Goal: Information Seeking & Learning: Learn about a topic

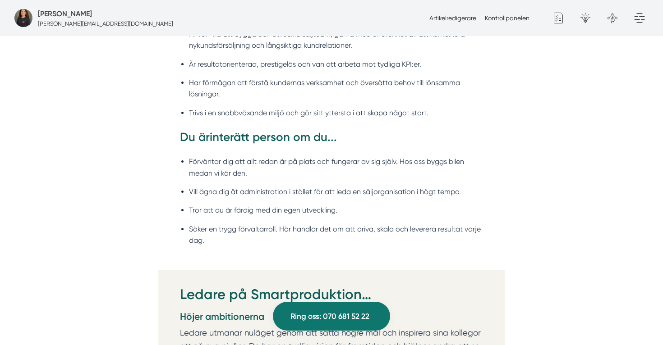
scroll to position [1063, 0]
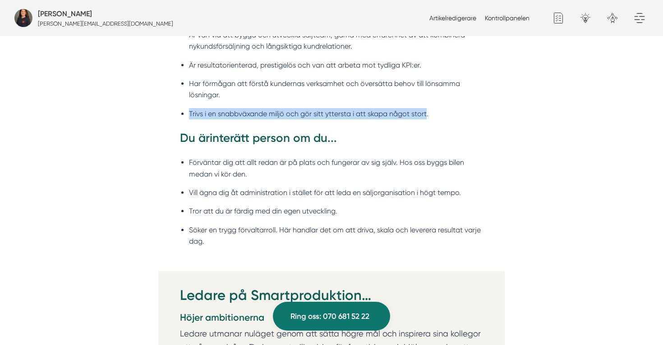
drag, startPoint x: 426, startPoint y: 113, endPoint x: 184, endPoint y: 113, distance: 242.1
click at [189, 113] on li "Trivs i en snabbväxande miljö och gör sitt yttersta i att skapa något stort." at bounding box center [336, 113] width 294 height 11
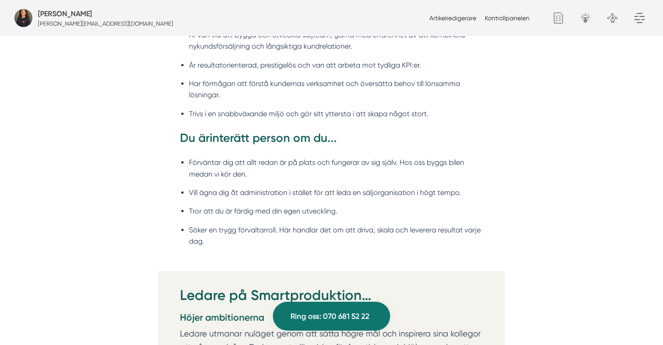
click at [397, 158] on li "Förväntar dig att allt redan är på plats och fungerar av sig själv. Hos oss byg…" at bounding box center [336, 168] width 294 height 23
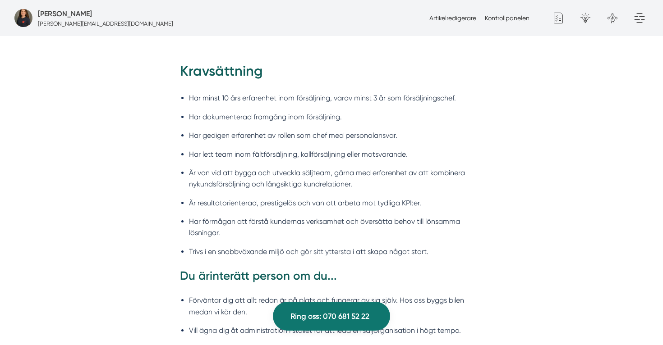
scroll to position [928, 0]
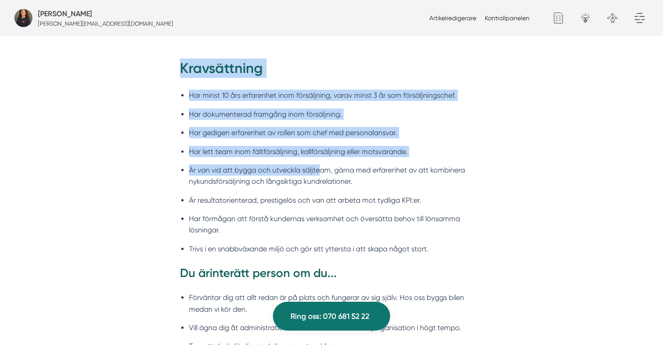
drag, startPoint x: 175, startPoint y: 66, endPoint x: 318, endPoint y: 167, distance: 174.9
click at [318, 167] on div "Kravsättning Har minst 10 års erfarenhet inom försäljning, varav minst 3 år som…" at bounding box center [331, 233] width 346 height 348
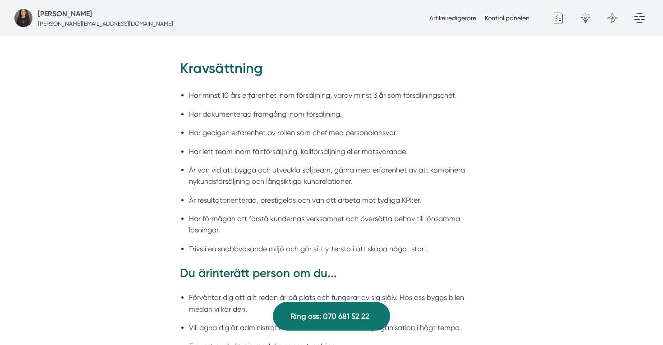
click at [442, 252] on li "Trivs i en snabbväxande miljö och gör sitt yttersta i att skapa något stort." at bounding box center [336, 248] width 294 height 11
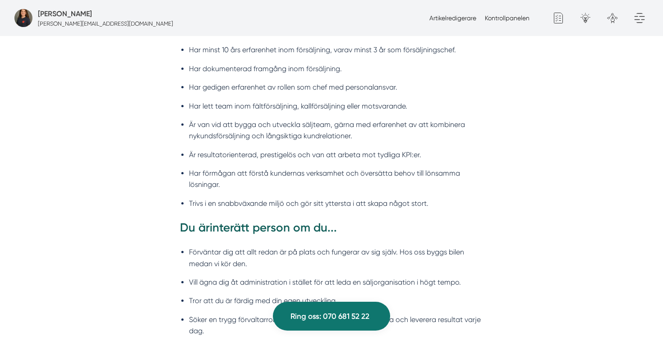
scroll to position [970, 0]
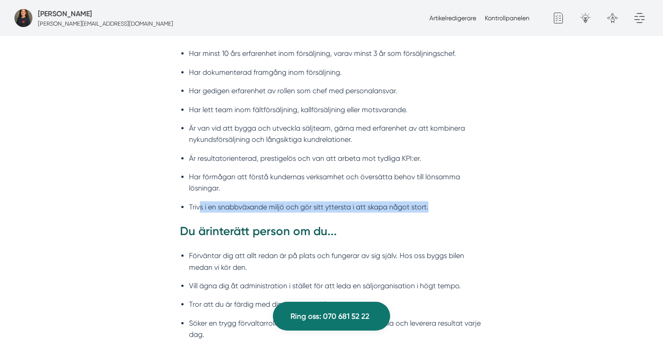
drag, startPoint x: 429, startPoint y: 206, endPoint x: 201, endPoint y: 201, distance: 228.6
click at [201, 202] on li "Trivs i en snabbväxande miljö och gör sitt yttersta i att skapa något stort." at bounding box center [336, 207] width 294 height 11
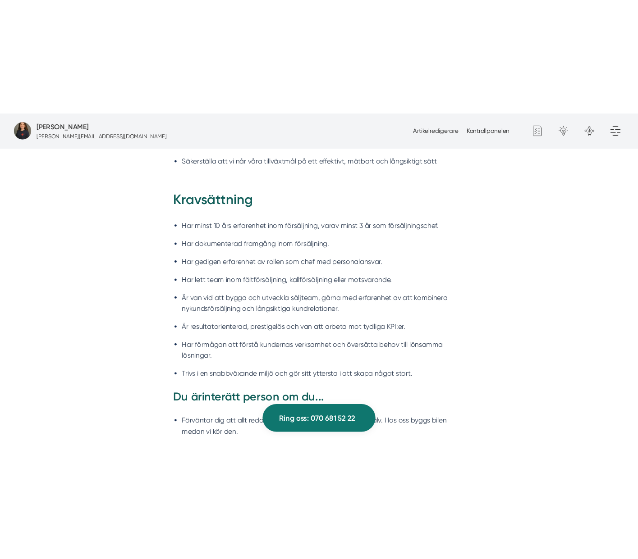
scroll to position [907, 0]
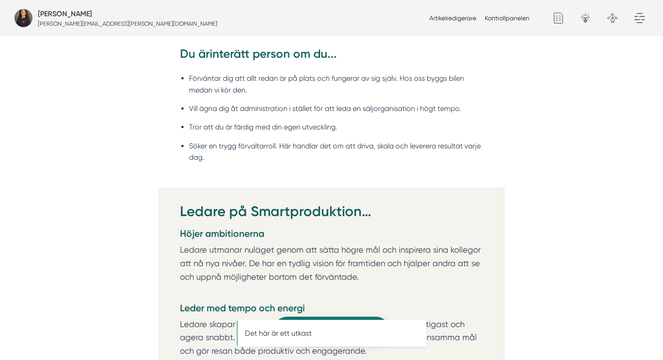
scroll to position [1149, 0]
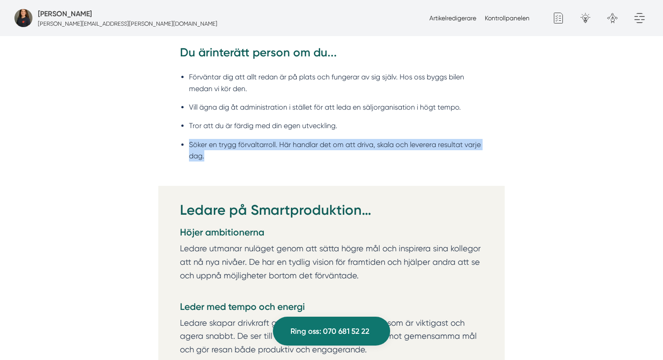
drag, startPoint x: 215, startPoint y: 158, endPoint x: 183, endPoint y: 148, distance: 33.1
click at [189, 148] on li "Söker en trygg förvaltarroll. Här handlar det om att driva, skala och leverera …" at bounding box center [336, 150] width 294 height 23
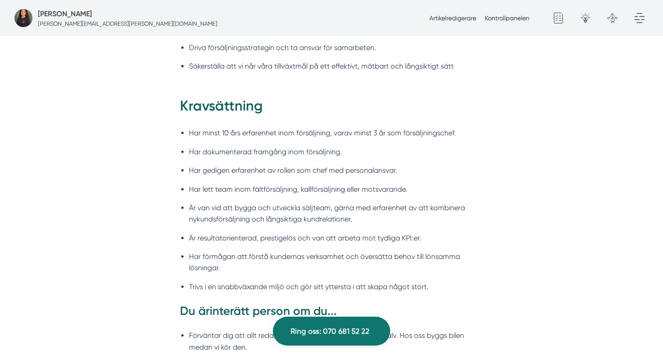
scroll to position [903, 0]
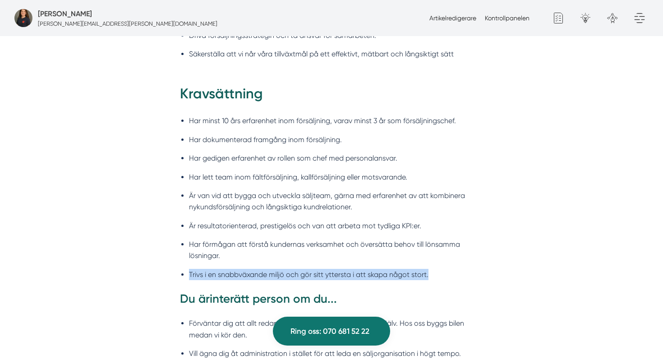
drag, startPoint x: 431, startPoint y: 273, endPoint x: 189, endPoint y: 275, distance: 242.1
click at [189, 275] on li "Trivs i en snabbväxande miljö och gör sitt yttersta i att skapa något stort." at bounding box center [336, 274] width 294 height 11
copy li "Trivs i en snabbväxande miljö och gör sitt yttersta i att skapa något stort."
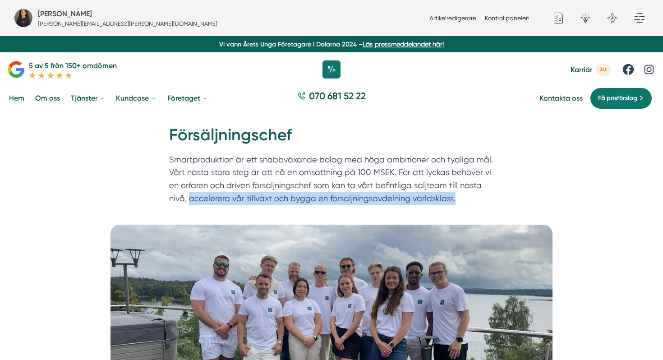
drag, startPoint x: 470, startPoint y: 199, endPoint x: 190, endPoint y: 197, distance: 279.5
click at [190, 197] on p "Smartproduktion är ett snabbväxande bolag med höga ambitioner och tydliga mål. …" at bounding box center [331, 181] width 325 height 56
copy p "accelerera vår tillväxt och bygga en försäljningsavdelning världsklass."
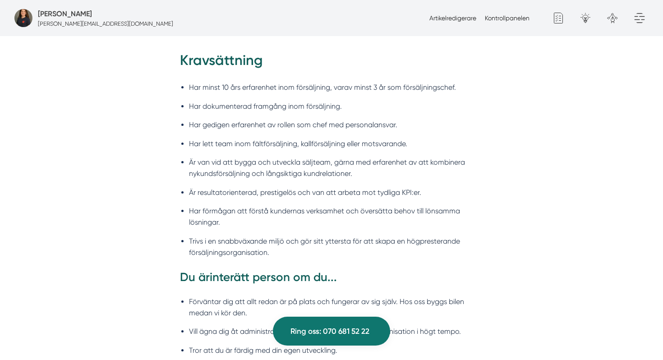
scroll to position [937, 0]
